Goal: Transaction & Acquisition: Book appointment/travel/reservation

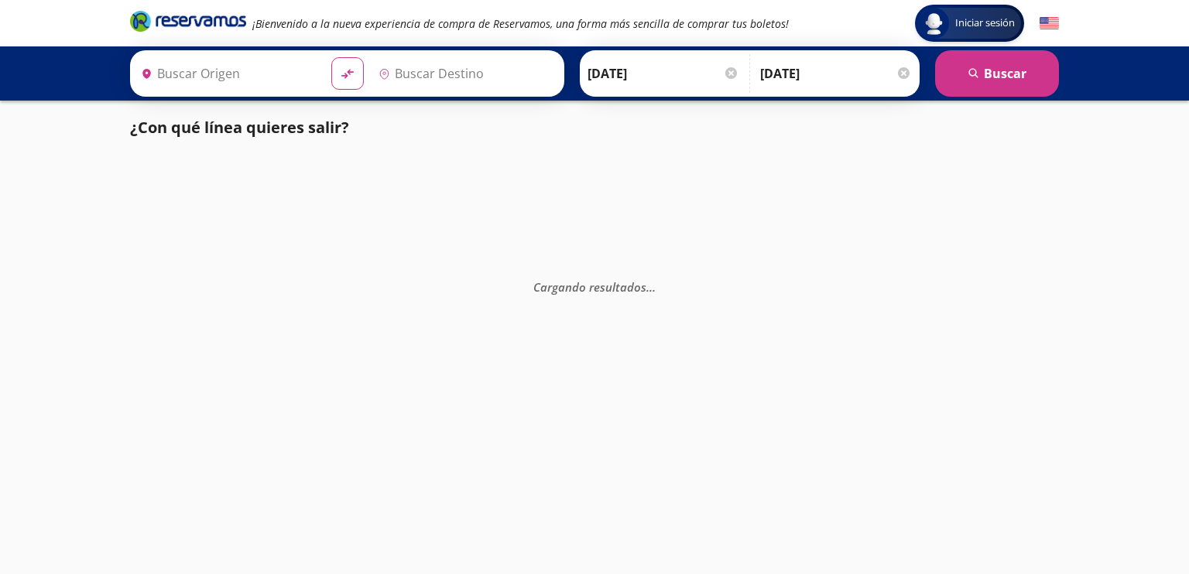
type input "[GEOGRAPHIC_DATA], [GEOGRAPHIC_DATA]"
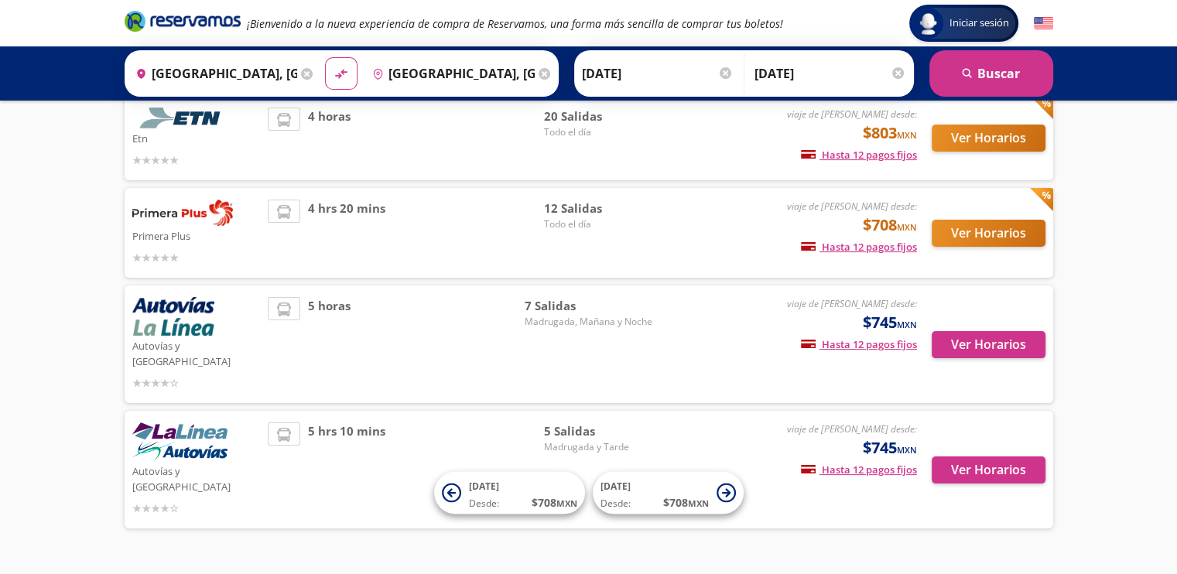
scroll to position [217, 0]
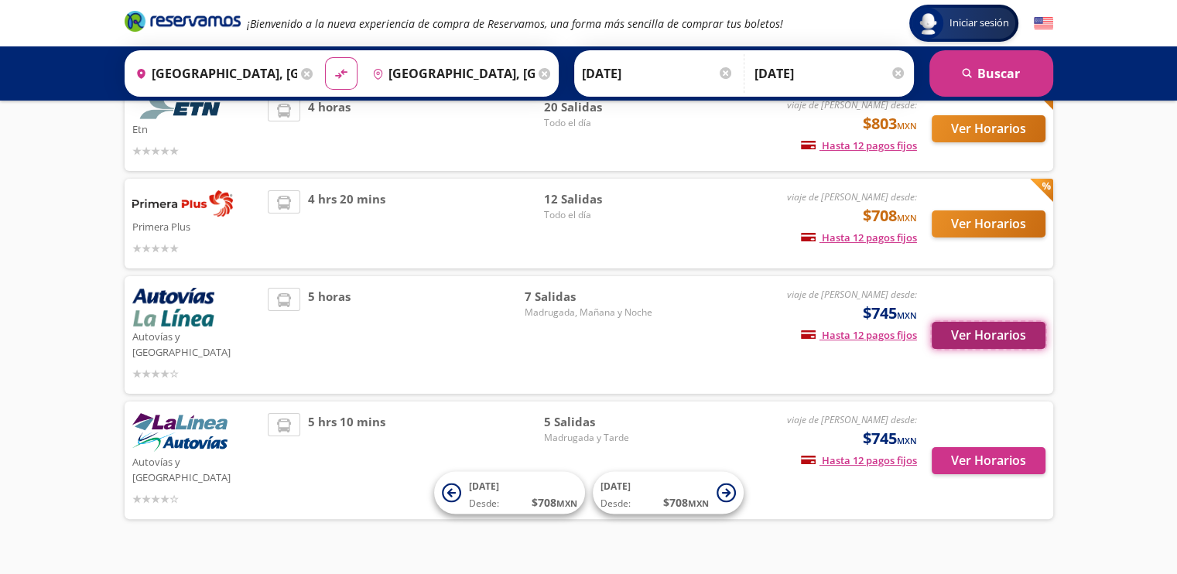
click at [975, 322] on button "Ver Horarios" at bounding box center [989, 335] width 114 height 27
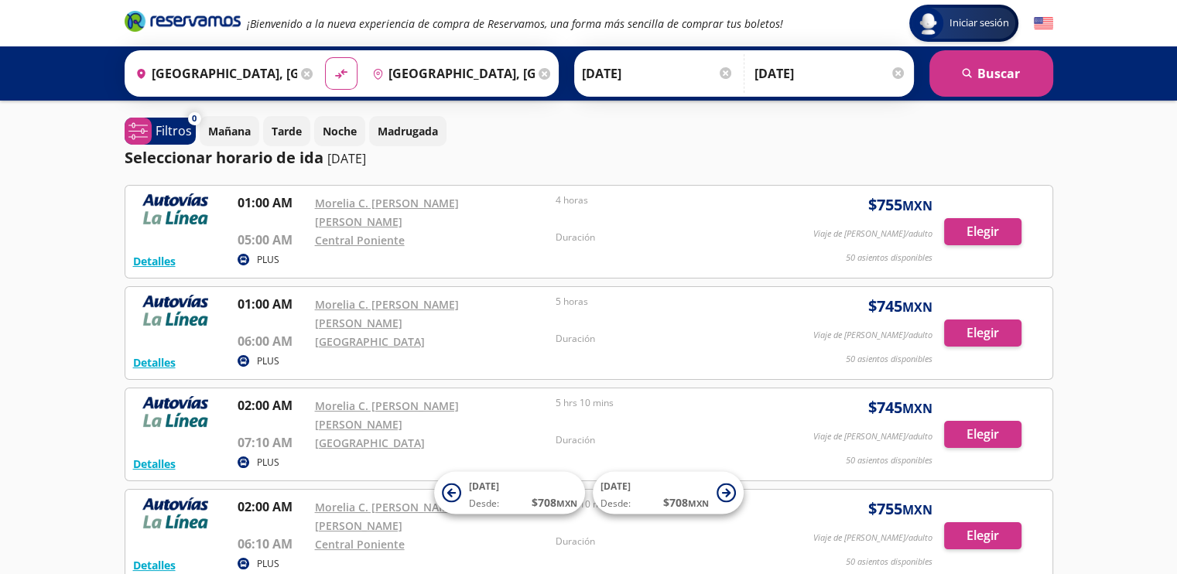
click at [487, 74] on input "[GEOGRAPHIC_DATA], [GEOGRAPHIC_DATA]" at bounding box center [450, 73] width 169 height 39
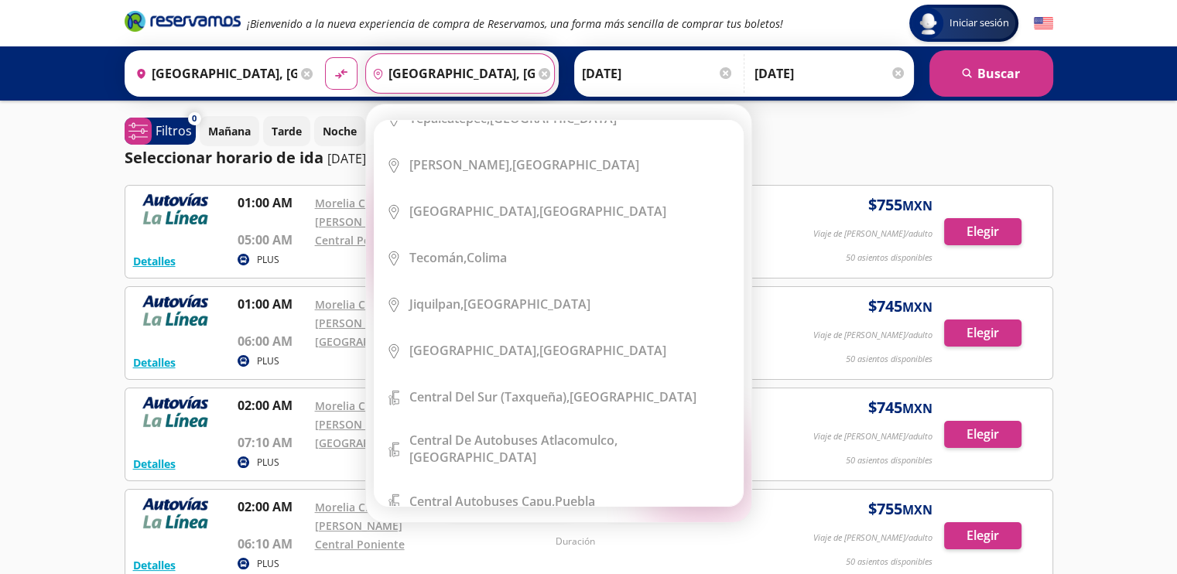
scroll to position [2631, 0]
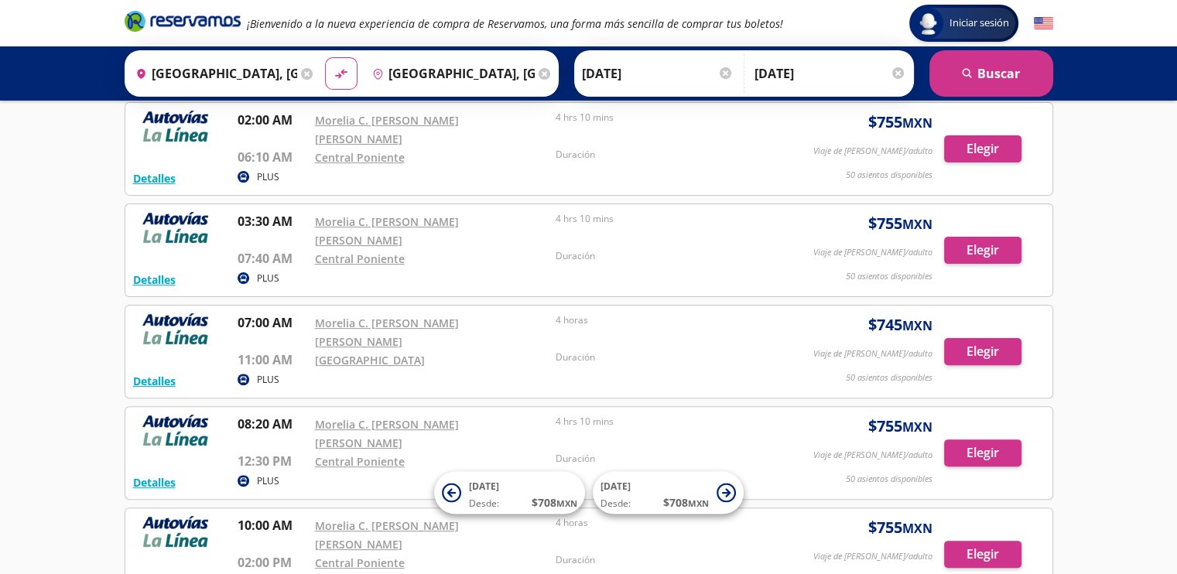
scroll to position [0, 0]
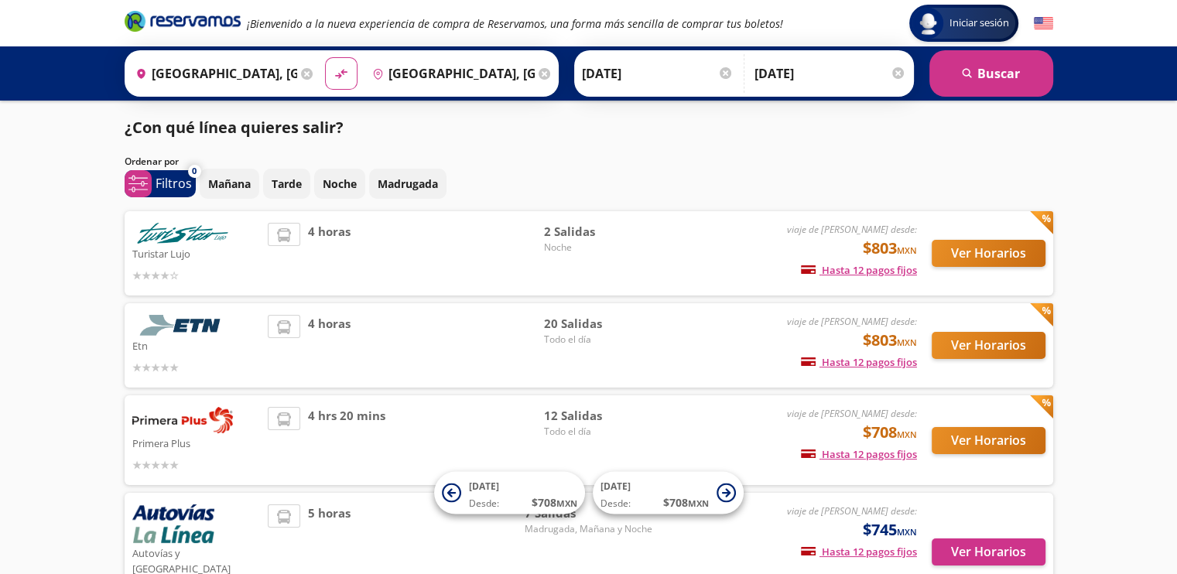
click at [539, 68] on icon at bounding box center [545, 74] width 12 height 12
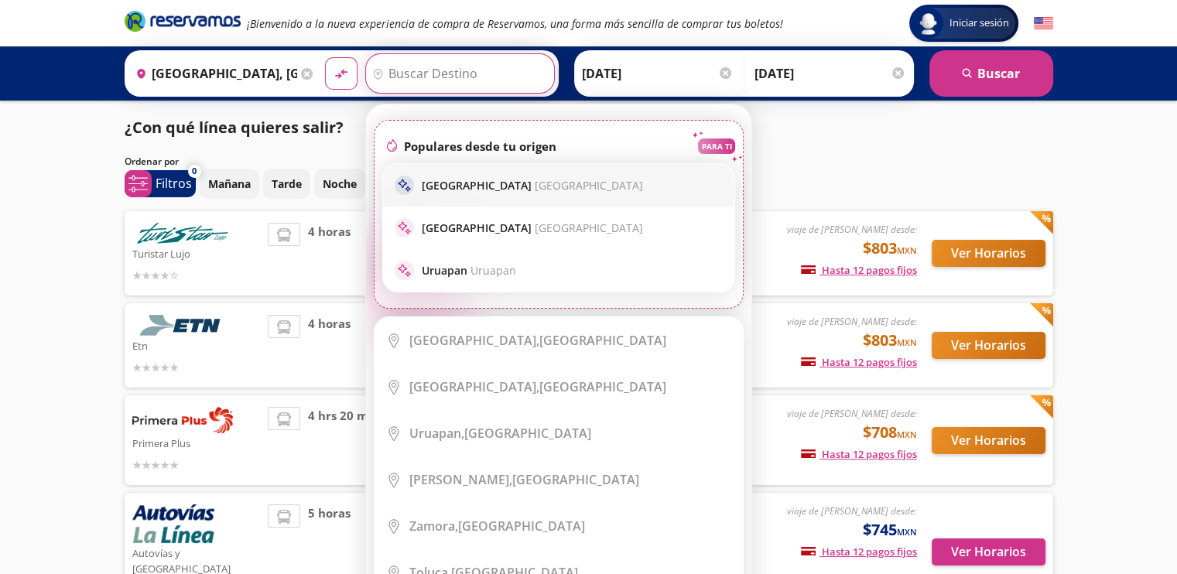
click at [443, 190] on p "[GEOGRAPHIC_DATA] [GEOGRAPHIC_DATA]" at bounding box center [532, 185] width 221 height 15
type input "[GEOGRAPHIC_DATA], [GEOGRAPHIC_DATA]"
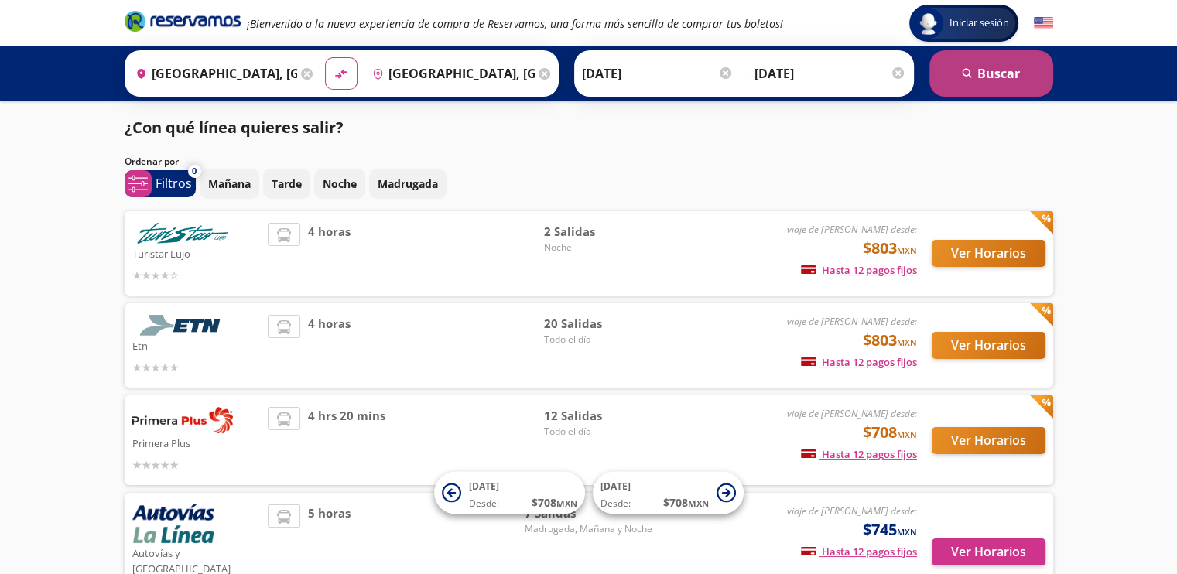
click at [1031, 68] on button "search [GEOGRAPHIC_DATA]" at bounding box center [991, 73] width 124 height 46
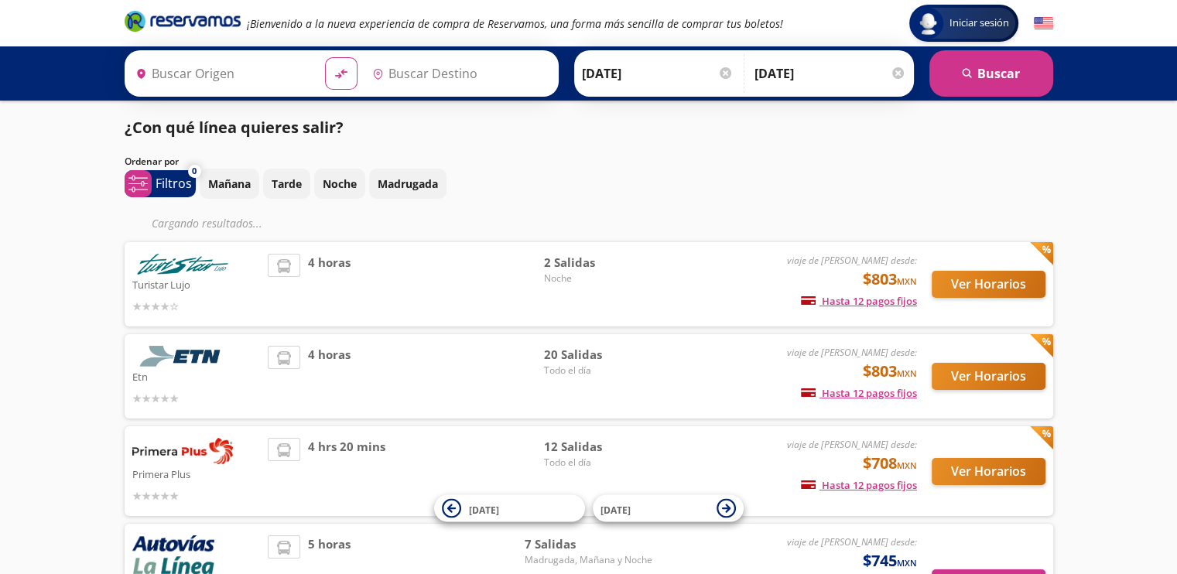
type input "[GEOGRAPHIC_DATA], [GEOGRAPHIC_DATA]"
click at [894, 74] on div at bounding box center [898, 73] width 12 height 12
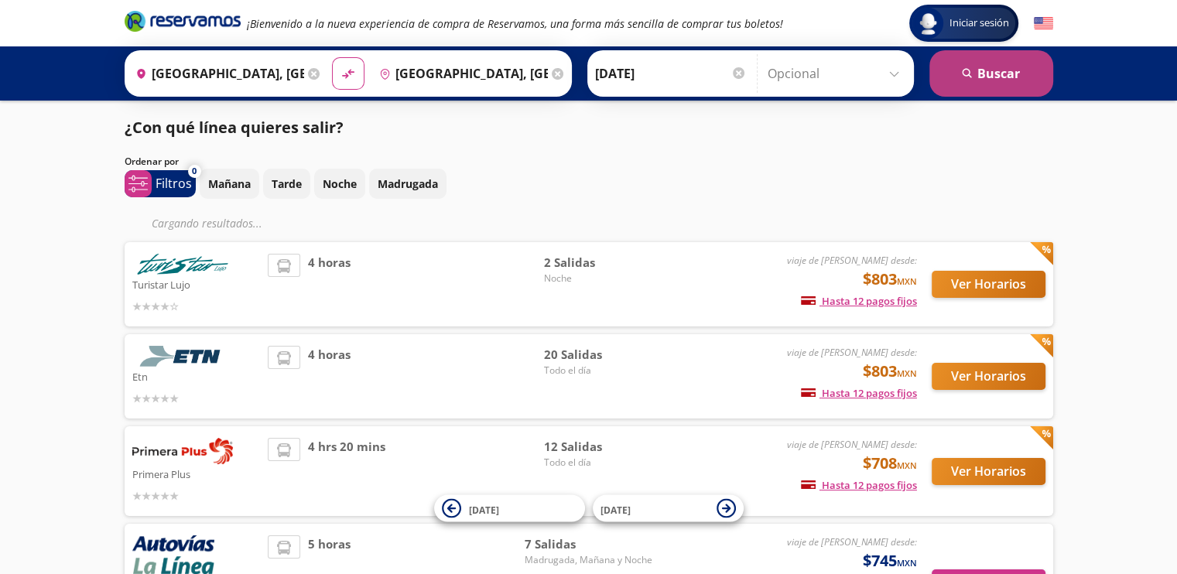
click at [973, 71] on button "search [GEOGRAPHIC_DATA]" at bounding box center [991, 73] width 124 height 46
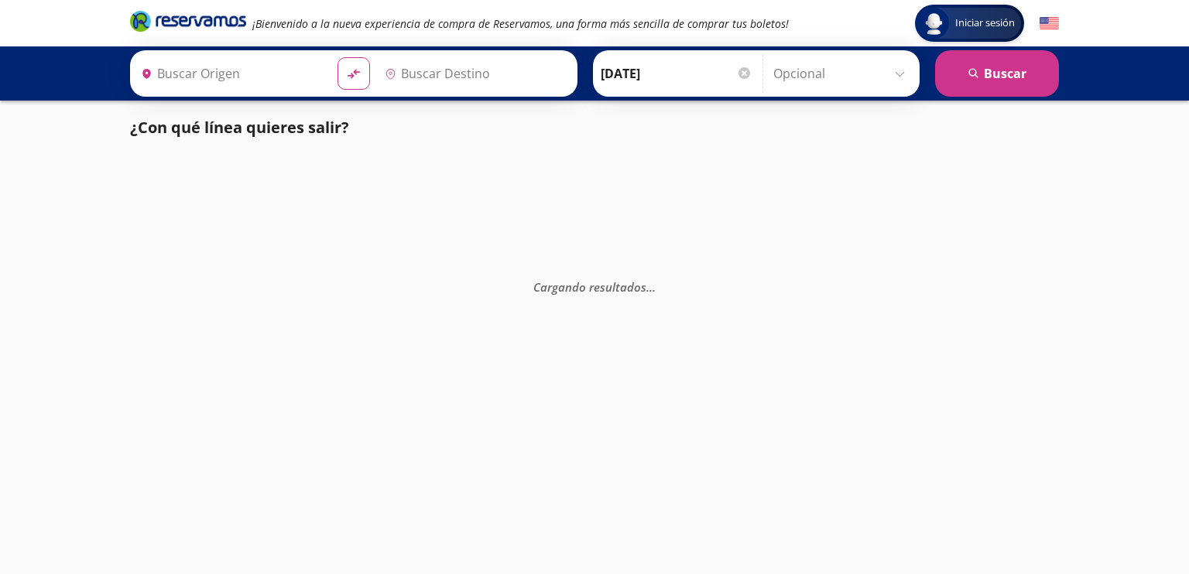
type input "[GEOGRAPHIC_DATA], [GEOGRAPHIC_DATA]"
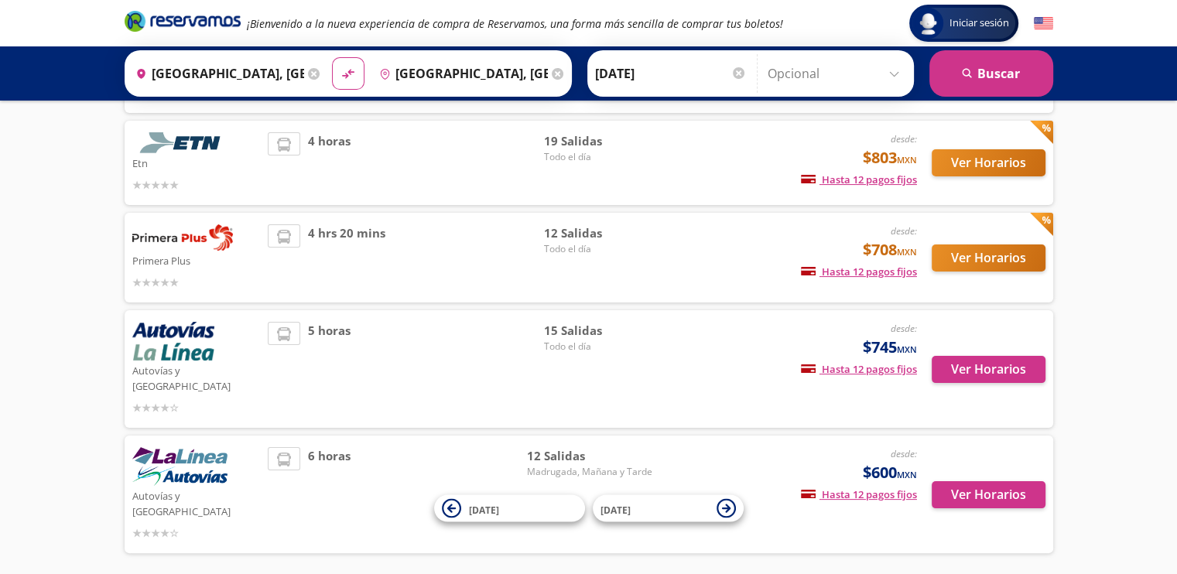
scroll to position [248, 0]
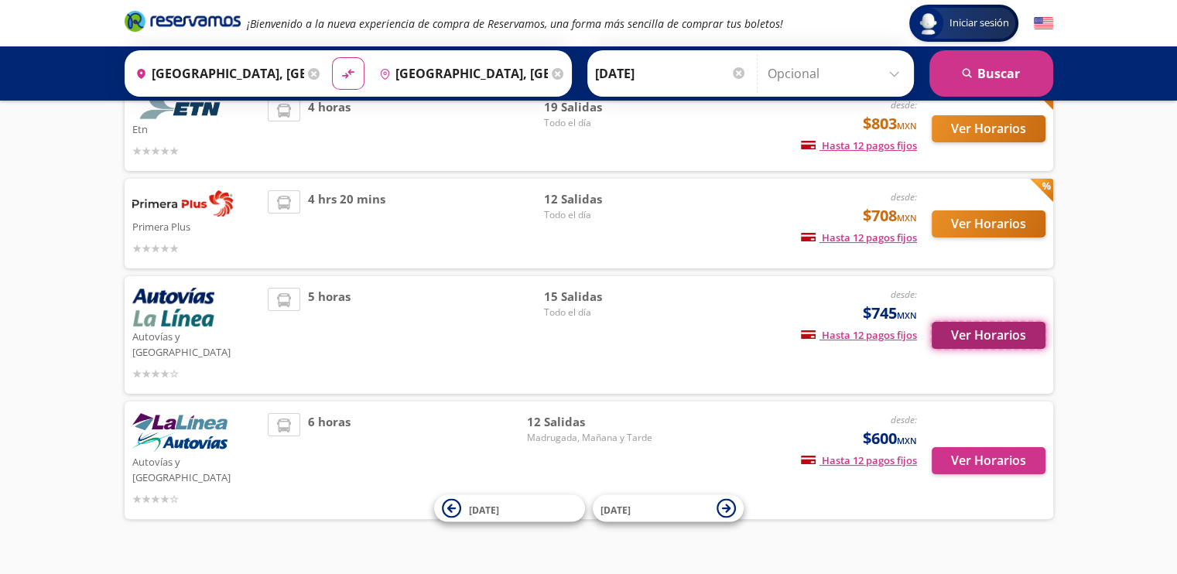
click at [948, 327] on button "Ver Horarios" at bounding box center [989, 335] width 114 height 27
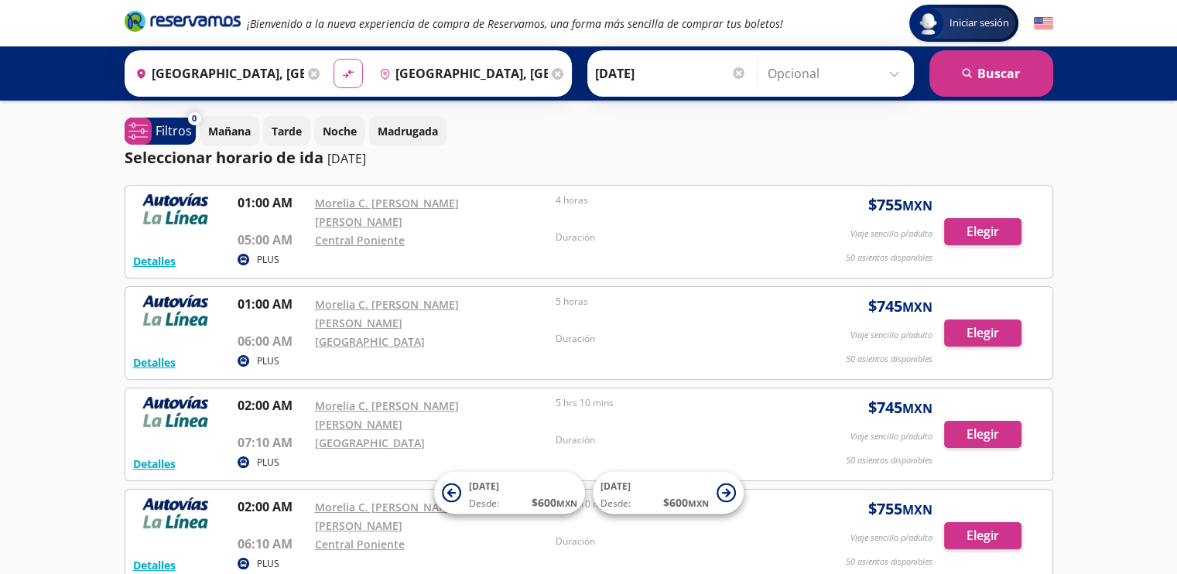
click at [344, 67] on icon "material-symbols:compare-arrows-rounded" at bounding box center [348, 74] width 14 height 15
type input "[GEOGRAPHIC_DATA], [GEOGRAPHIC_DATA]"
click at [960, 69] on button "search [GEOGRAPHIC_DATA]" at bounding box center [991, 73] width 124 height 46
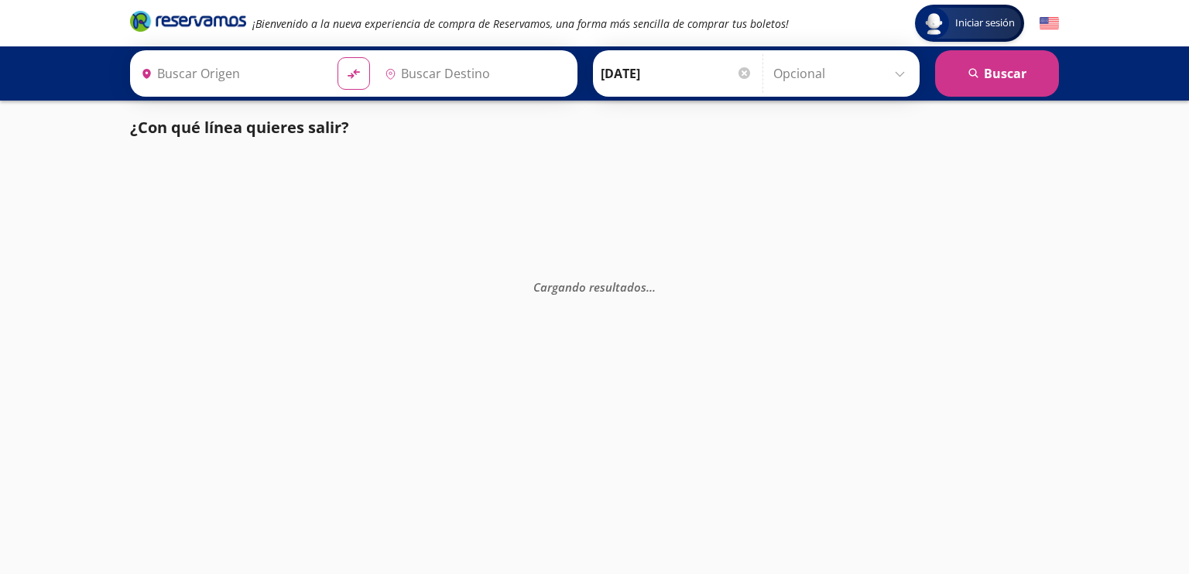
type input "[GEOGRAPHIC_DATA], [GEOGRAPHIC_DATA]"
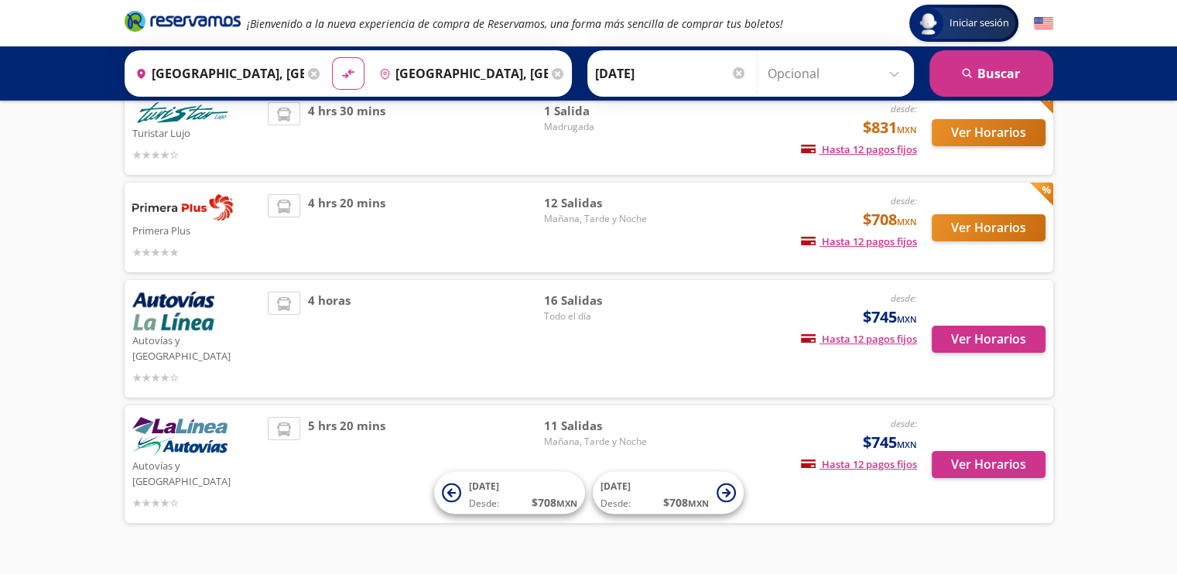
scroll to position [217, 0]
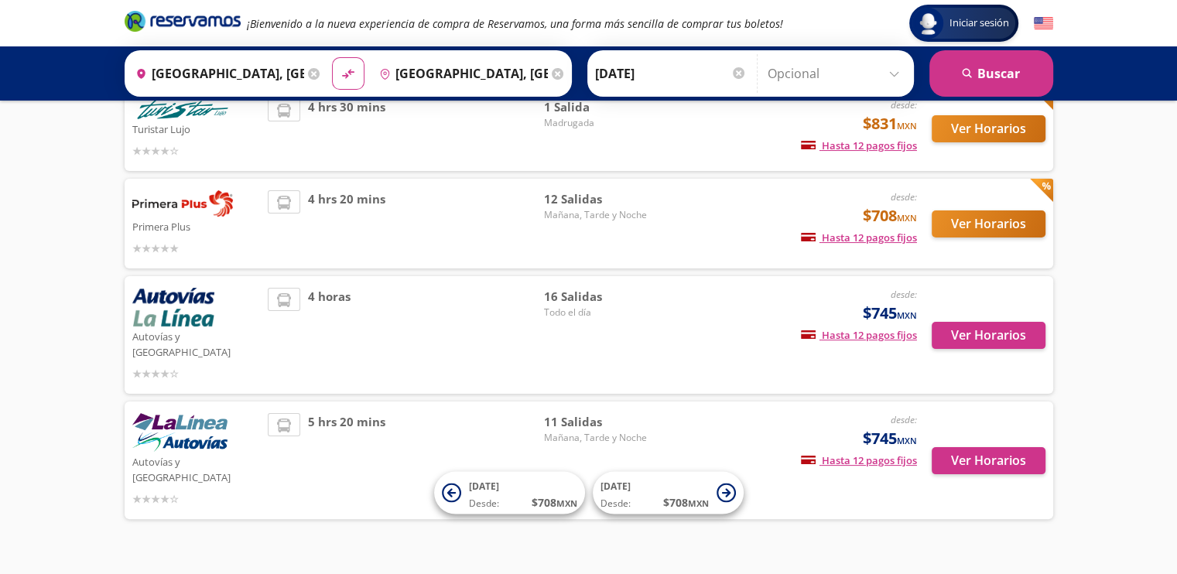
click at [173, 305] on img at bounding box center [173, 307] width 82 height 39
click at [997, 337] on button "Ver Horarios" at bounding box center [989, 335] width 114 height 27
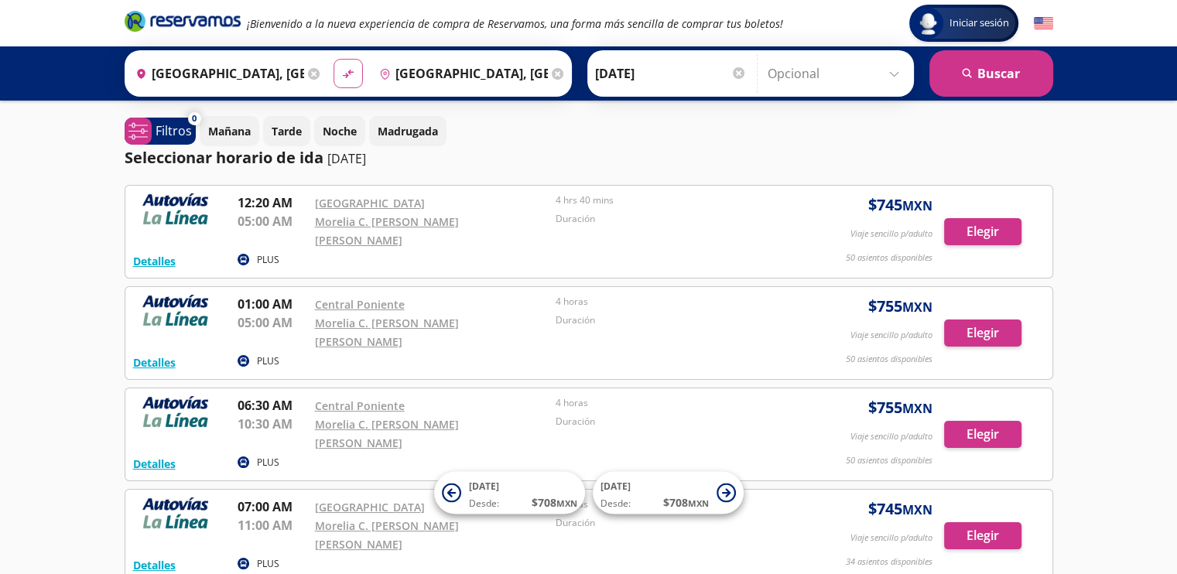
click at [345, 75] on icon "material-symbols:compare-arrows-rounded" at bounding box center [348, 74] width 14 height 15
type input "[GEOGRAPHIC_DATA], [GEOGRAPHIC_DATA]"
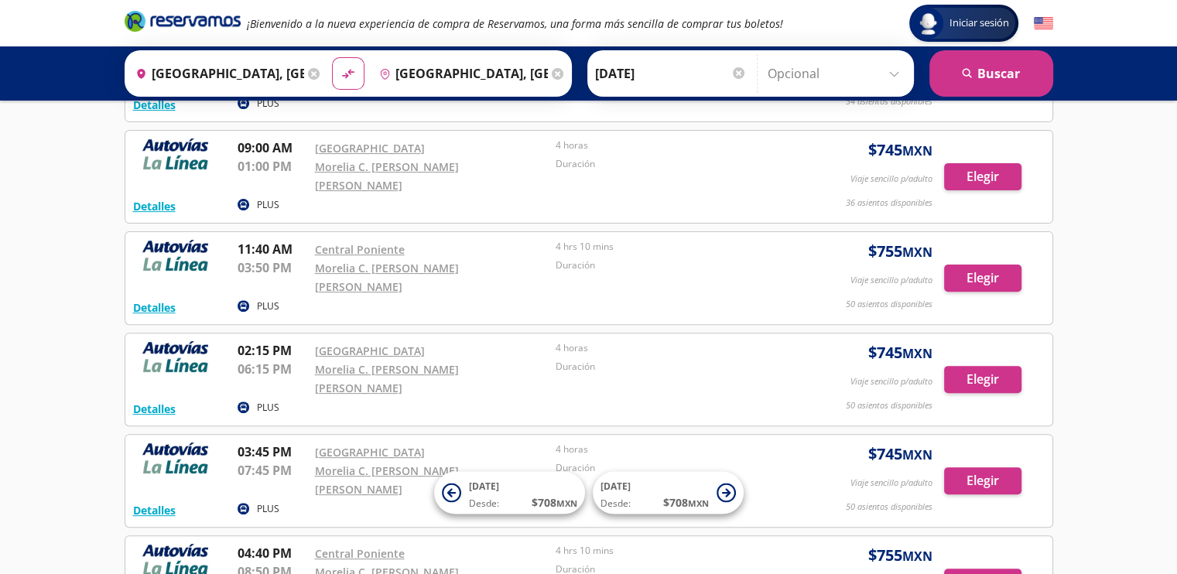
scroll to position [464, 0]
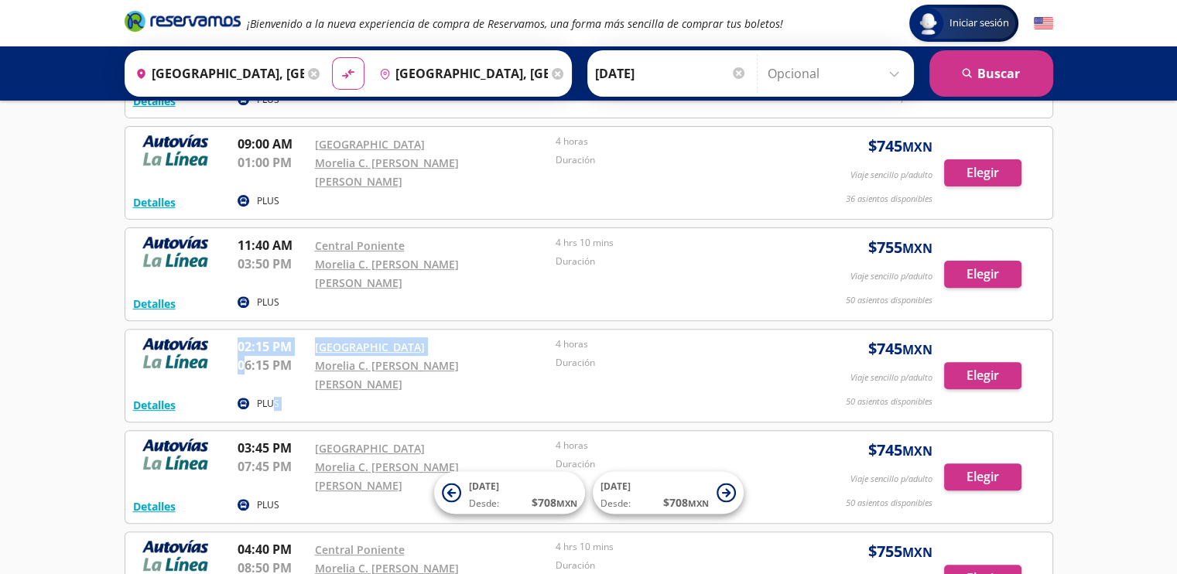
drag, startPoint x: 245, startPoint y: 253, endPoint x: 273, endPoint y: 279, distance: 38.4
click at [273, 337] on div "Detalles PLUS 02:15 PM [GEOGRAPHIC_DATA] 06:15 PM Morelia C. [PERSON_NAME] [PER…" at bounding box center [589, 375] width 912 height 77
click at [256, 356] on p "06:15 PM" at bounding box center [273, 365] width 70 height 19
click at [279, 337] on p "02:15 PM" at bounding box center [273, 346] width 70 height 19
click at [186, 337] on img at bounding box center [175, 352] width 85 height 31
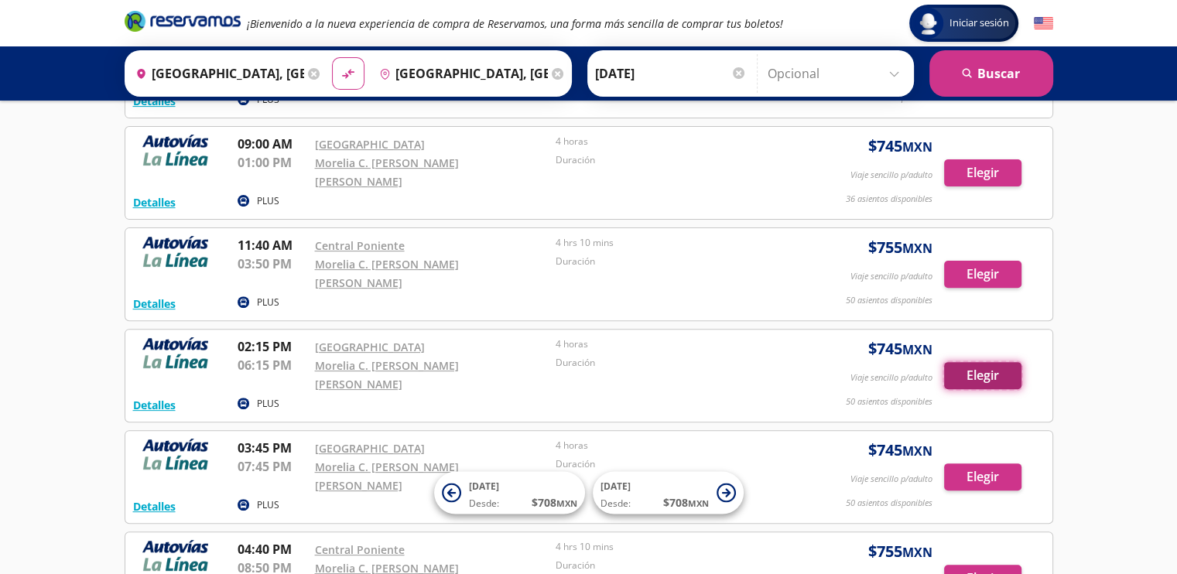
click at [969, 362] on button "Elegir" at bounding box center [982, 375] width 77 height 27
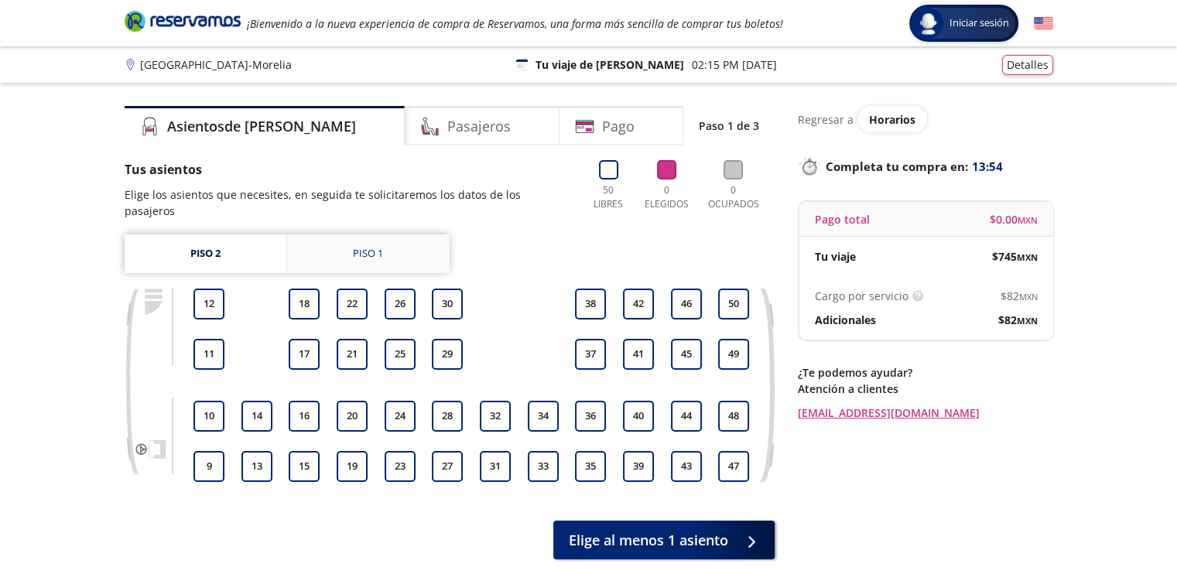
click at [357, 246] on div "Piso 1" at bounding box center [368, 253] width 30 height 15
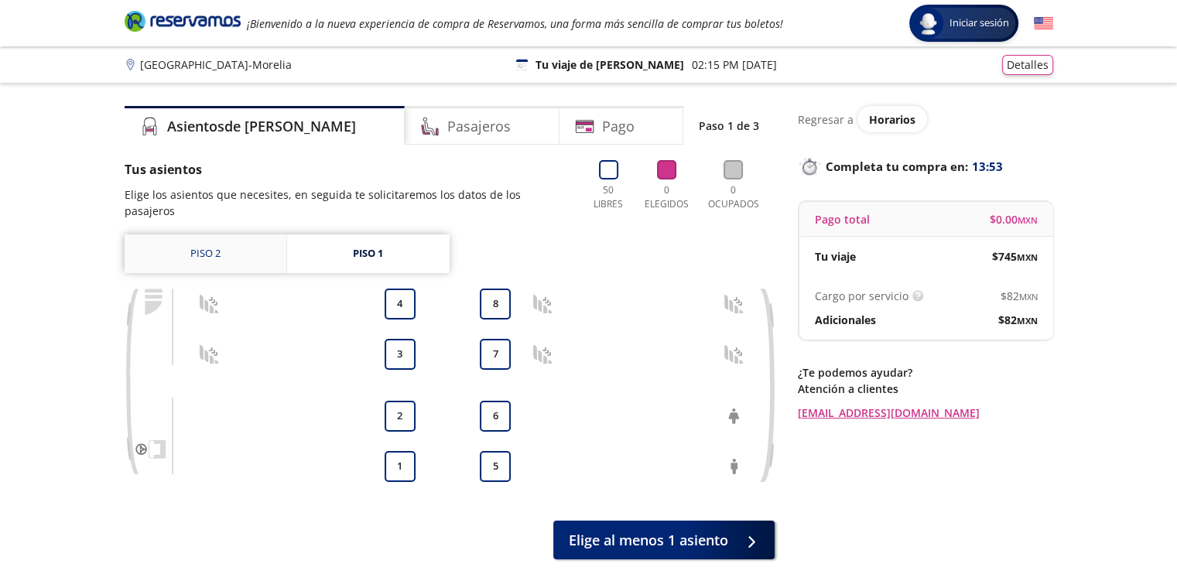
click at [229, 244] on link "Piso 2" at bounding box center [206, 253] width 162 height 39
